Goal: Find specific page/section: Find specific page/section

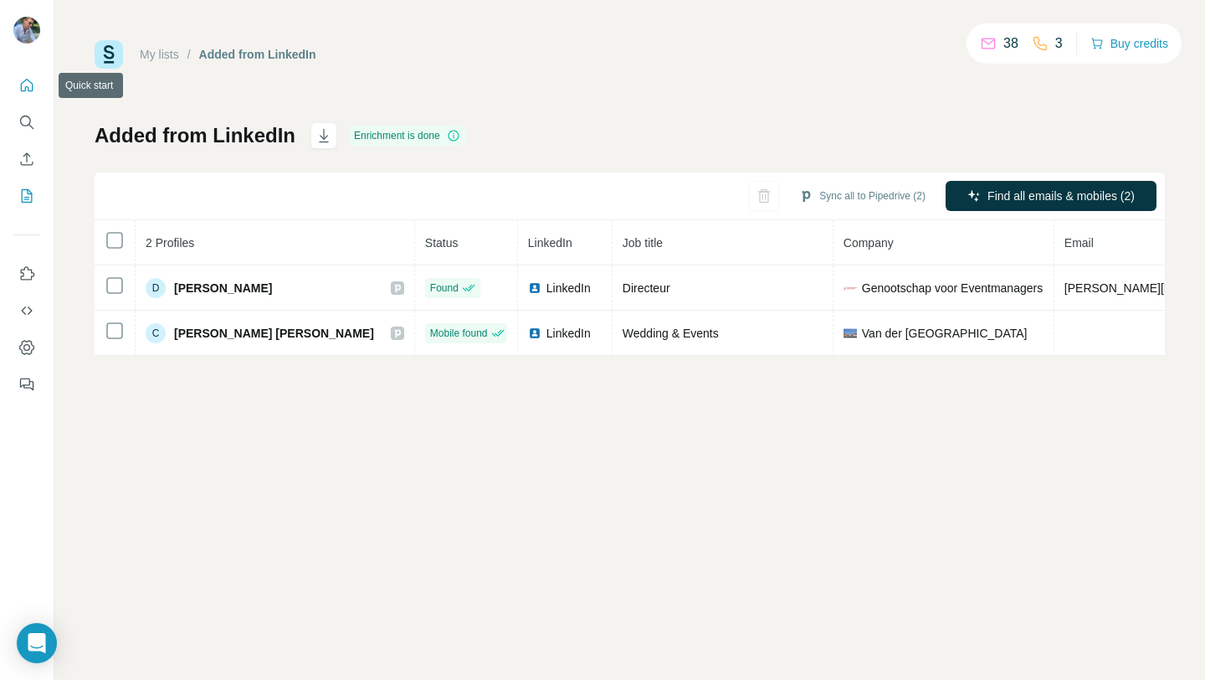
click at [28, 86] on icon "Quick start" at bounding box center [26, 85] width 17 height 17
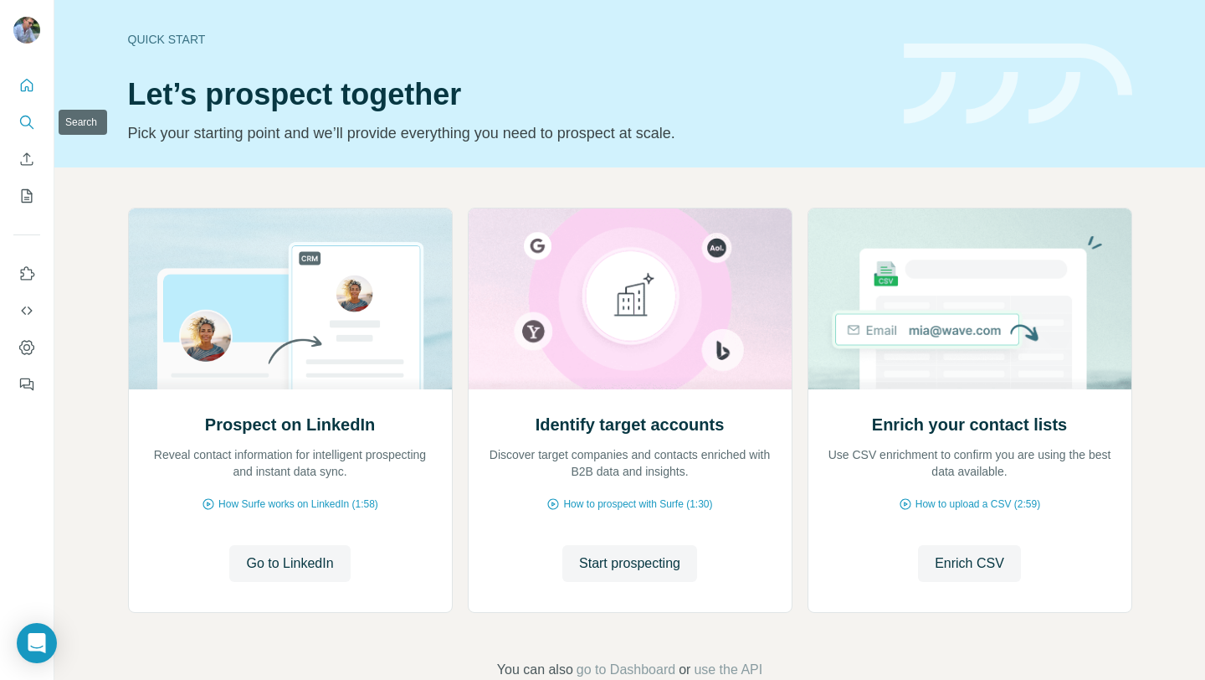
click at [37, 111] on button "Search" at bounding box center [26, 122] width 27 height 30
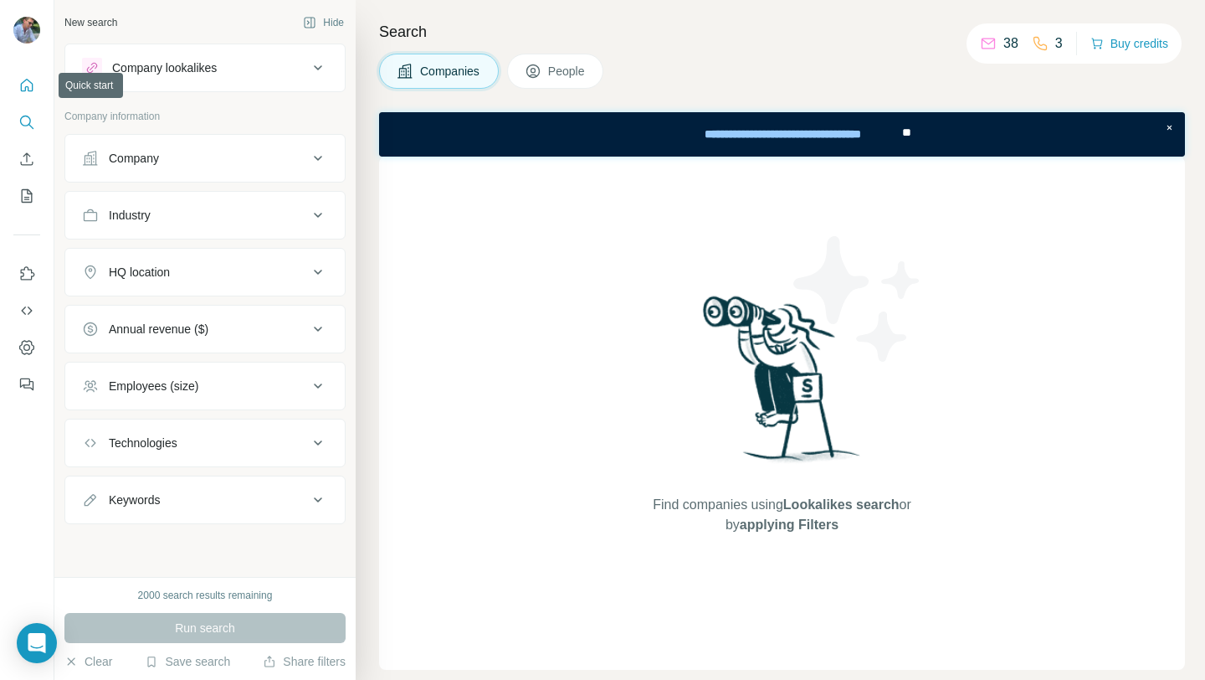
click at [27, 86] on icon "Quick start" at bounding box center [27, 85] width 13 height 13
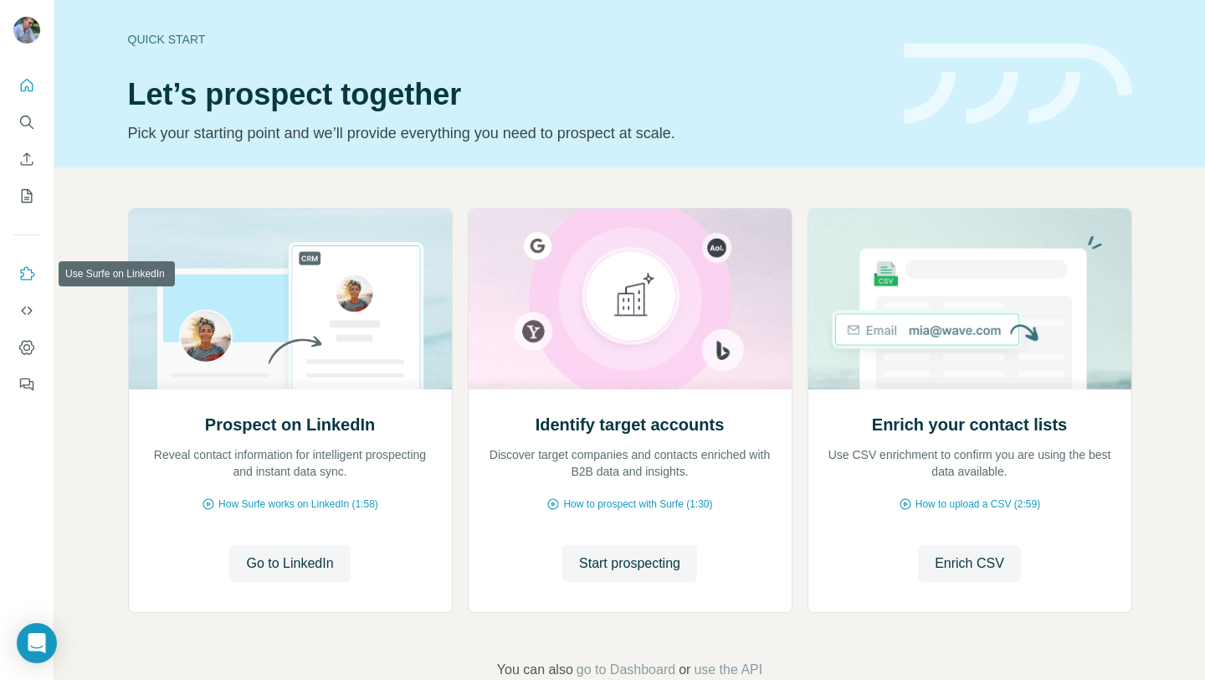
click at [25, 279] on icon "Use Surfe on LinkedIn" at bounding box center [26, 273] width 17 height 17
